Goal: Check status: Check status

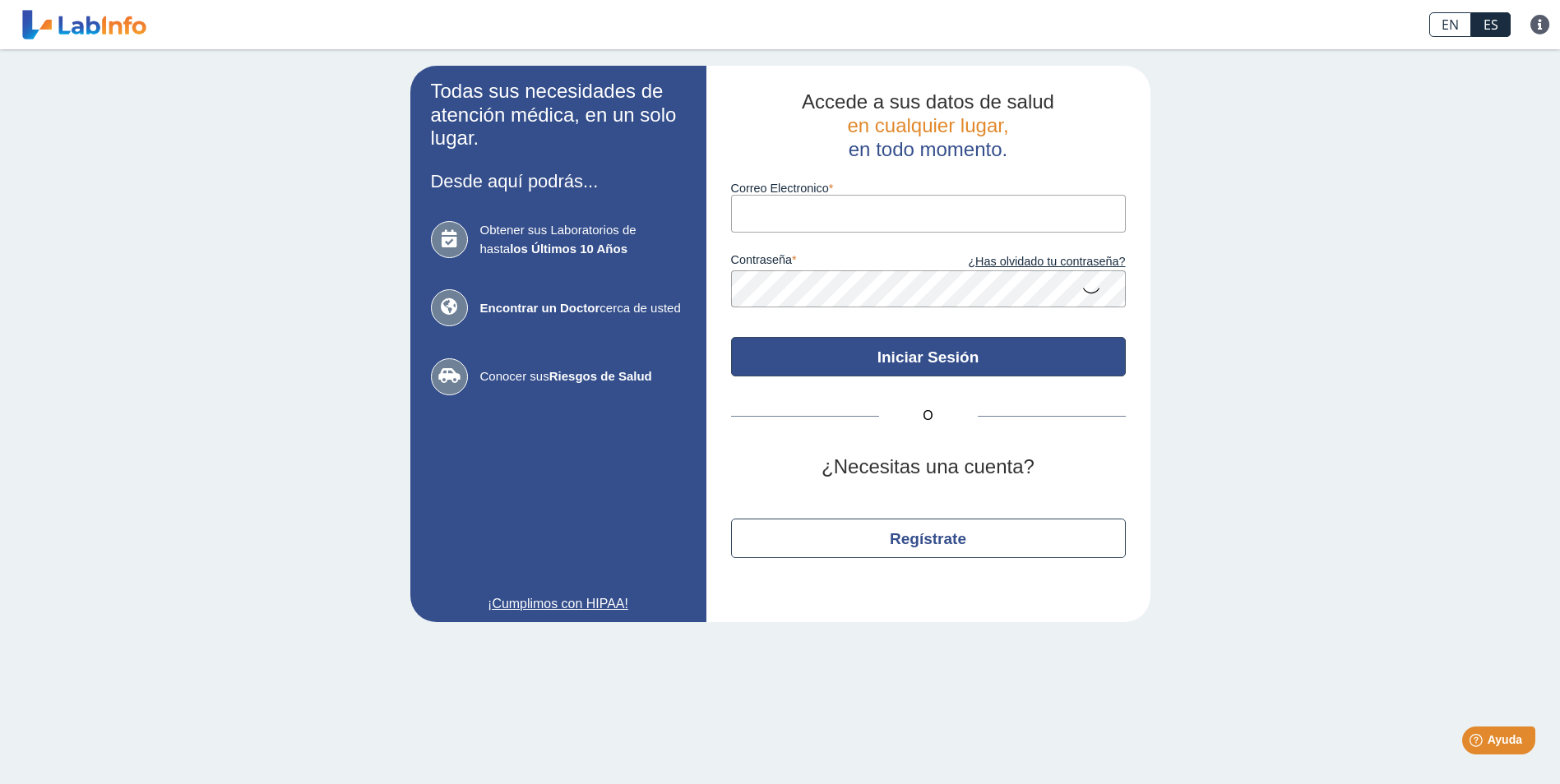
type input "[EMAIL_ADDRESS][DOMAIN_NAME]"
click at [885, 355] on button "Iniciar Sesión" at bounding box center [928, 357] width 395 height 39
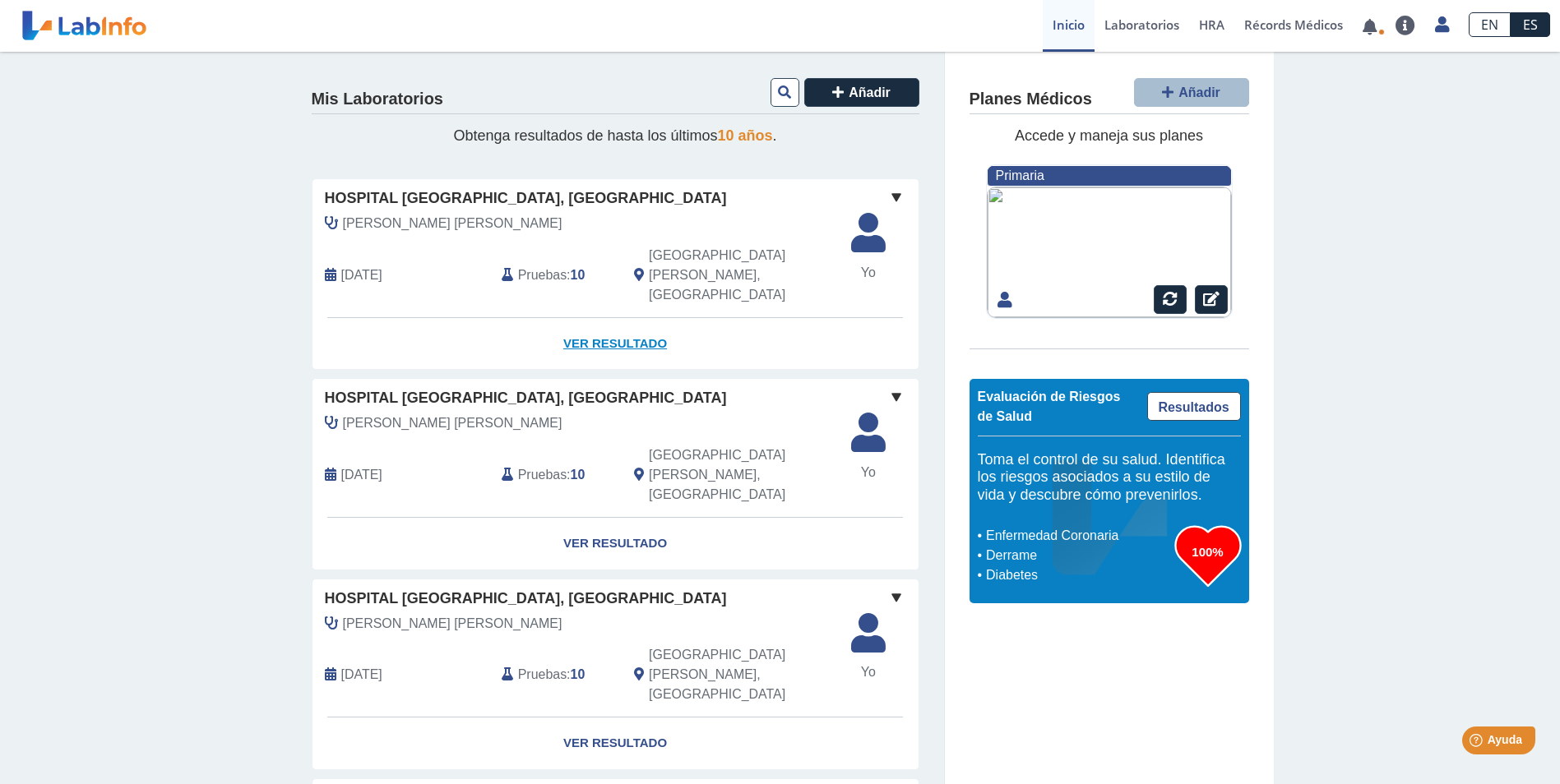
click at [620, 318] on link "Ver Resultado" at bounding box center [615, 344] width 606 height 51
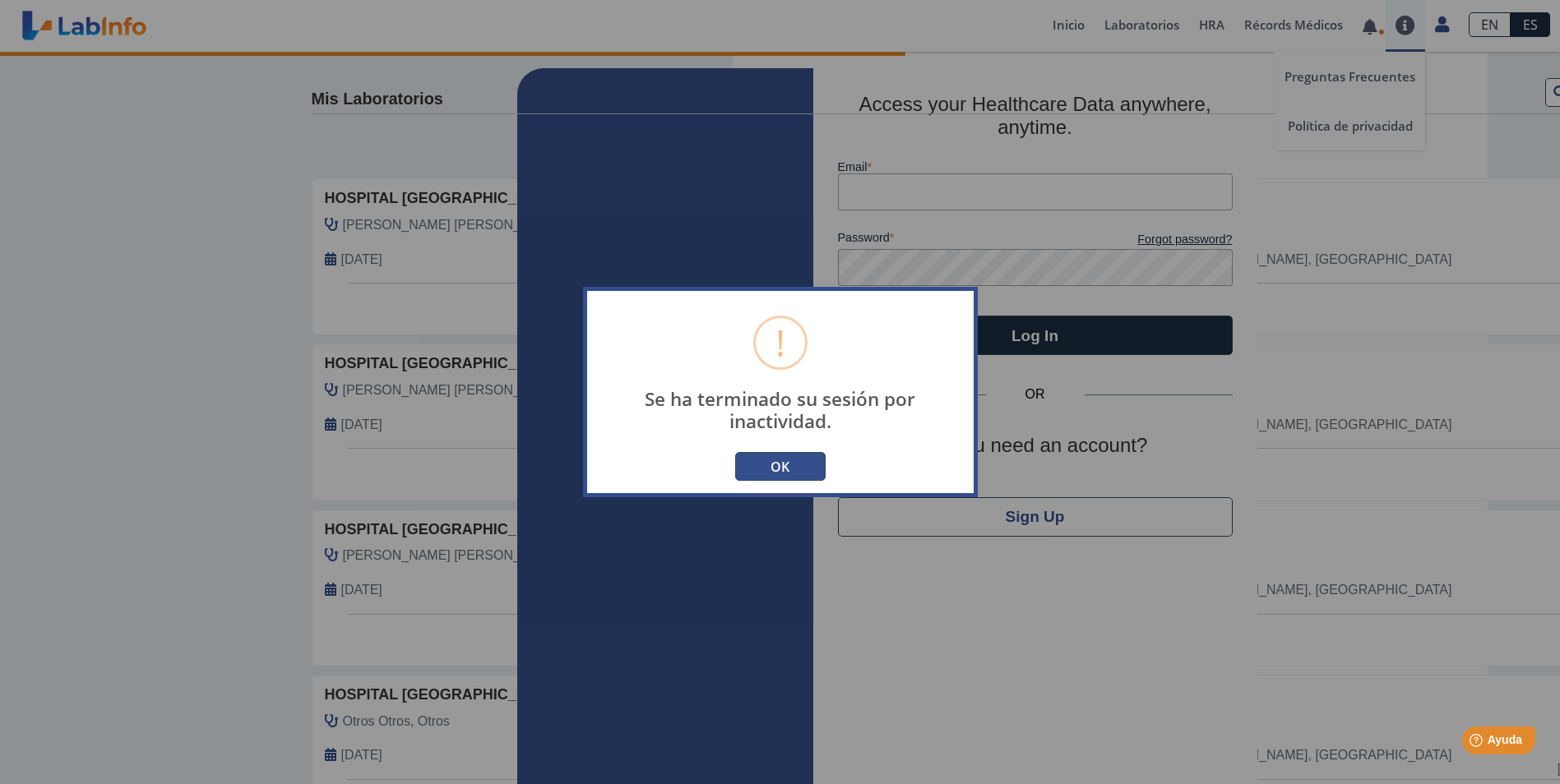
type input "[EMAIL_ADDRESS][DOMAIN_NAME]"
